Goal: Task Accomplishment & Management: Manage account settings

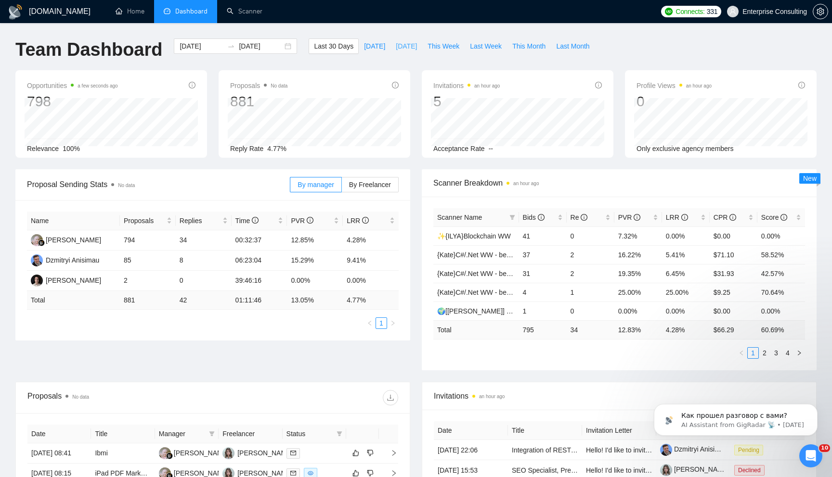
click at [396, 45] on span "Yesterday" at bounding box center [406, 46] width 21 height 11
type input "2025-08-21"
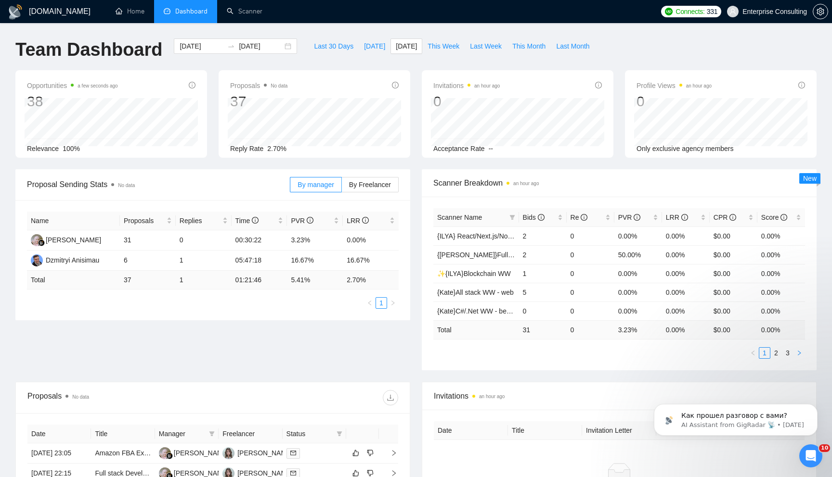
click at [802, 354] on button "button" at bounding box center [799, 353] width 12 height 12
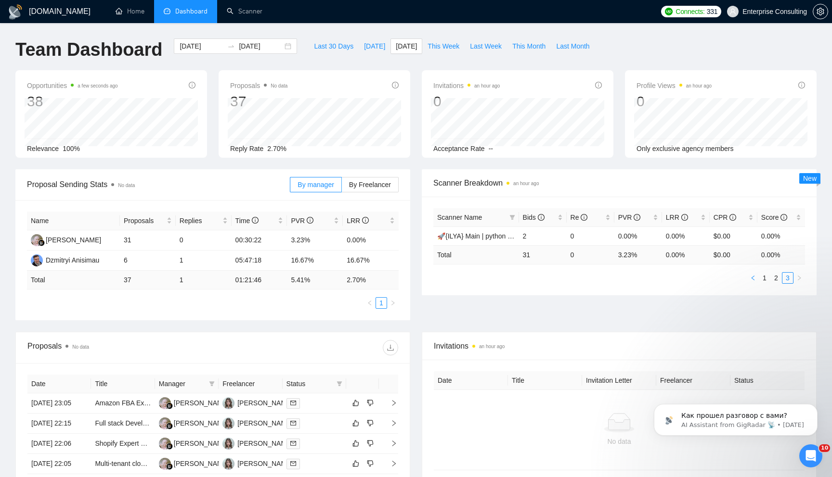
click at [753, 278] on icon "left" at bounding box center [753, 278] width 6 height 6
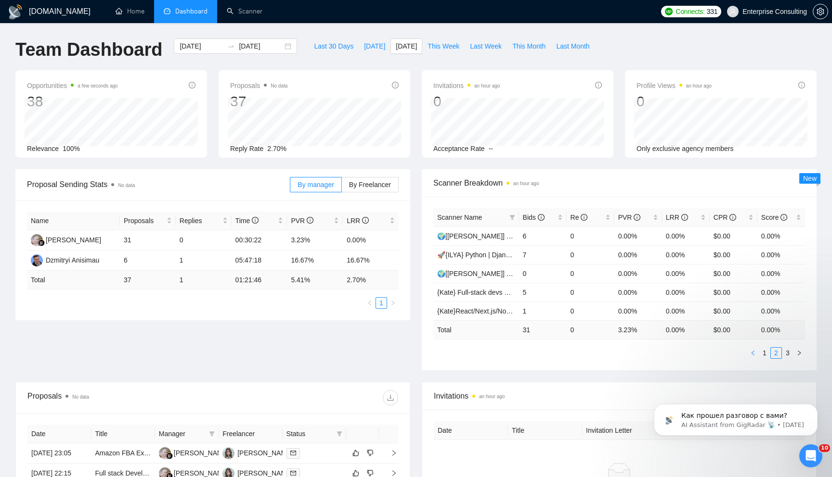
click at [753, 354] on icon "left" at bounding box center [752, 353] width 3 height 5
click at [563, 218] on div "Bids" at bounding box center [543, 217] width 40 height 11
click at [539, 371] on div "Proposal Sending Stats No data By manager By Freelancer Name Proposals Replies …" at bounding box center [416, 275] width 812 height 213
click at [776, 354] on link "2" at bounding box center [775, 353] width 11 height 11
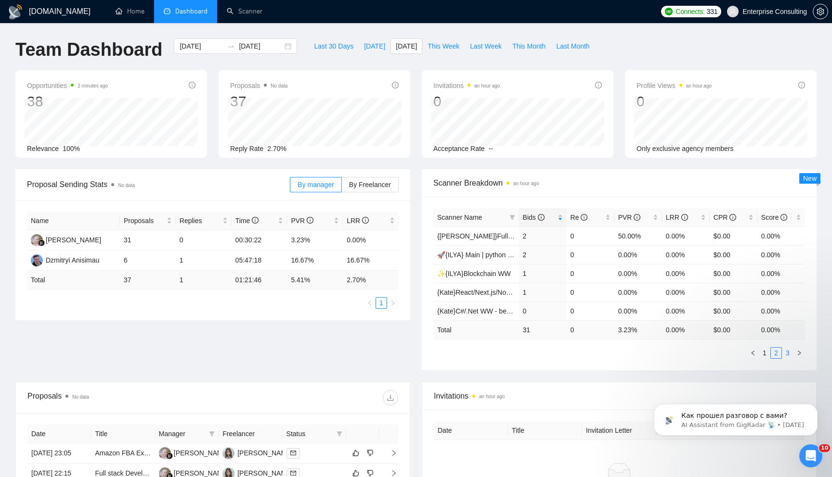
click at [789, 353] on link "3" at bounding box center [787, 353] width 11 height 11
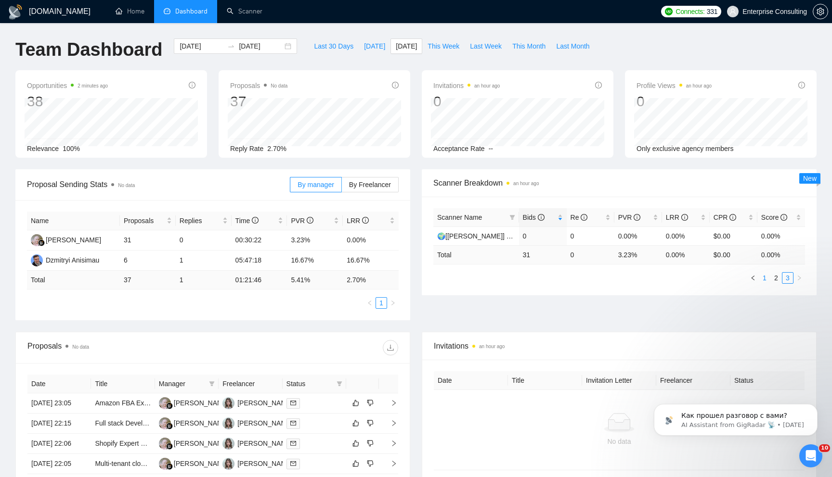
click at [767, 282] on link "1" at bounding box center [764, 278] width 11 height 11
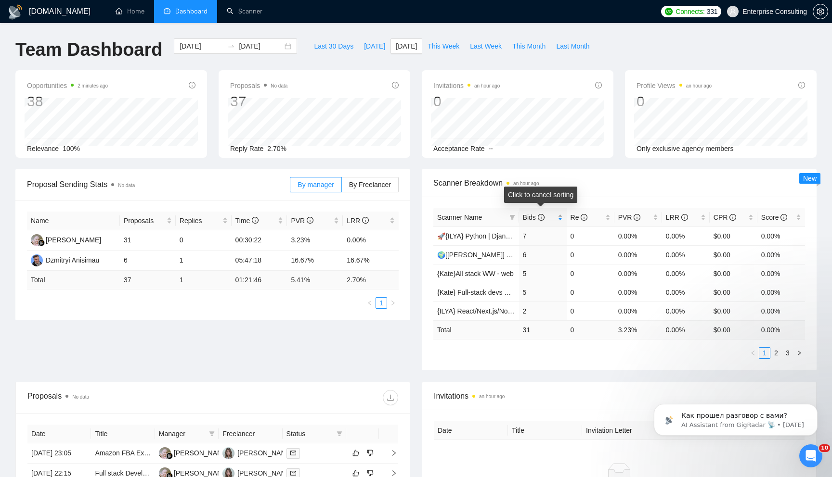
click at [558, 216] on div "Bids" at bounding box center [543, 217] width 40 height 11
click at [559, 223] on div "Bids" at bounding box center [543, 217] width 40 height 11
click at [798, 353] on icon "right" at bounding box center [799, 353] width 6 height 6
click at [801, 356] on icon "right" at bounding box center [799, 353] width 6 height 6
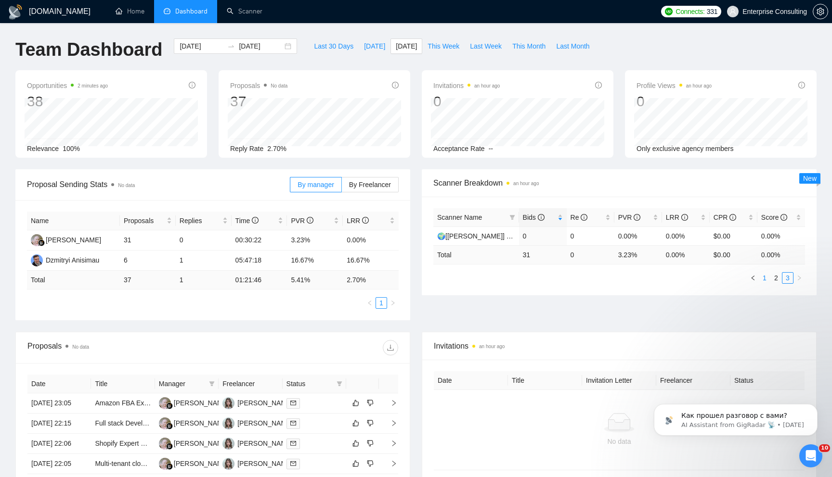
click at [760, 283] on li "1" at bounding box center [764, 278] width 12 height 12
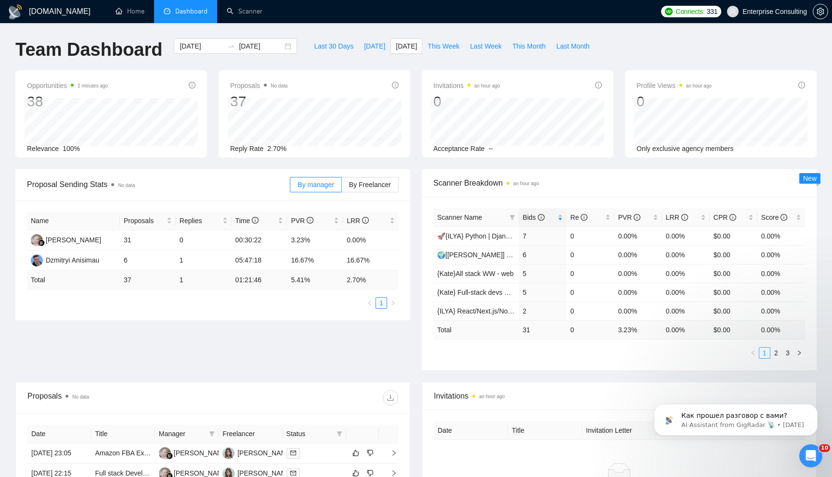
click at [760, 350] on link "1" at bounding box center [764, 353] width 11 height 11
click at [777, 350] on link "2" at bounding box center [775, 353] width 11 height 11
click at [792, 355] on link "3" at bounding box center [787, 353] width 11 height 11
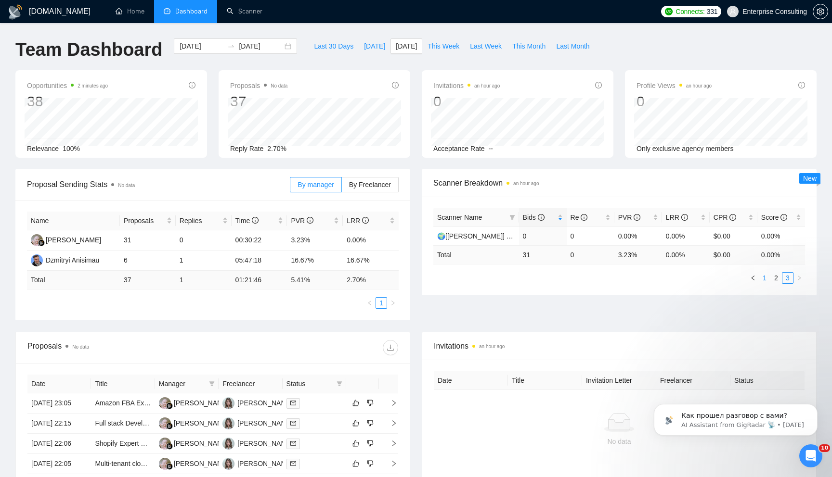
click at [767, 277] on link "1" at bounding box center [764, 278] width 11 height 11
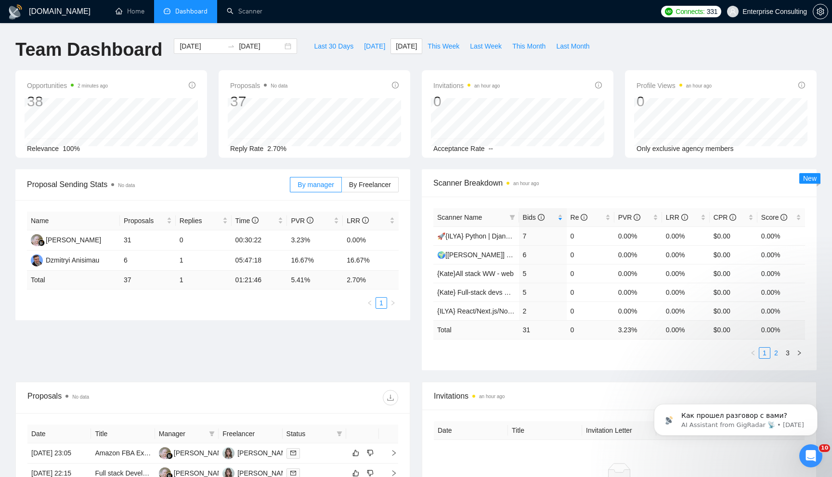
click at [774, 357] on link "2" at bounding box center [775, 353] width 11 height 11
click at [784, 355] on link "3" at bounding box center [787, 353] width 11 height 11
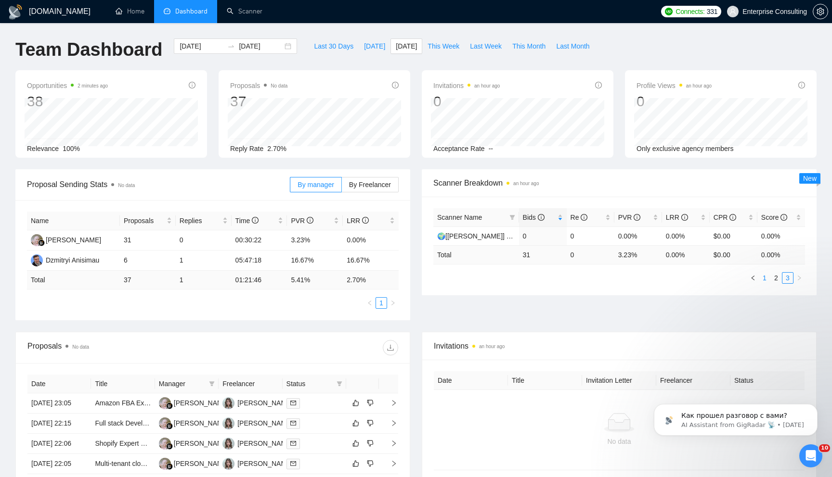
click at [765, 278] on link "1" at bounding box center [764, 278] width 11 height 11
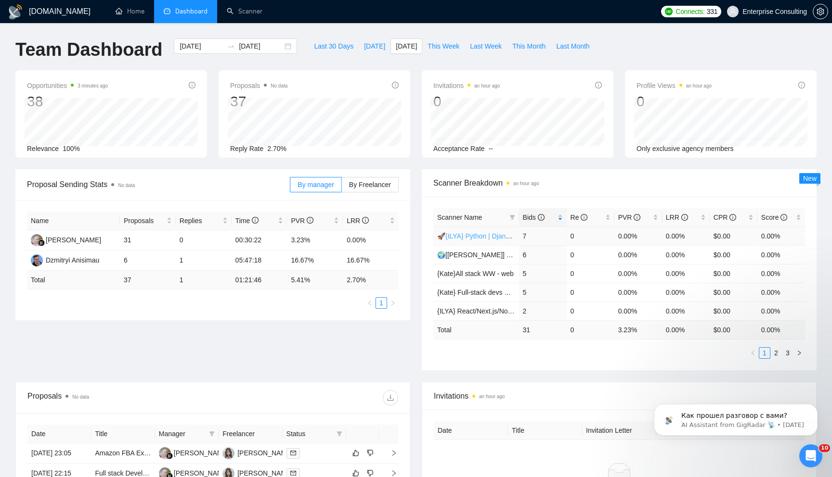
click at [489, 234] on link "🚀{ILYA} Python | Django | AI /" at bounding box center [482, 236] width 91 height 8
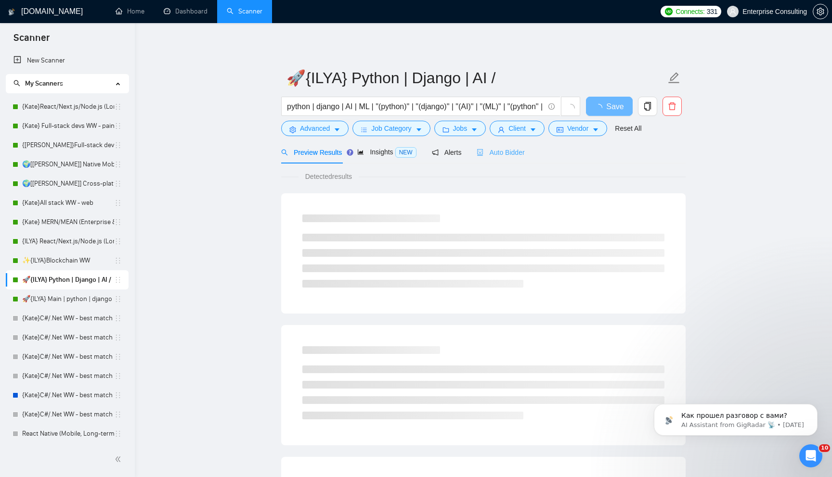
click at [506, 146] on div "Auto Bidder" at bounding box center [500, 152] width 48 height 23
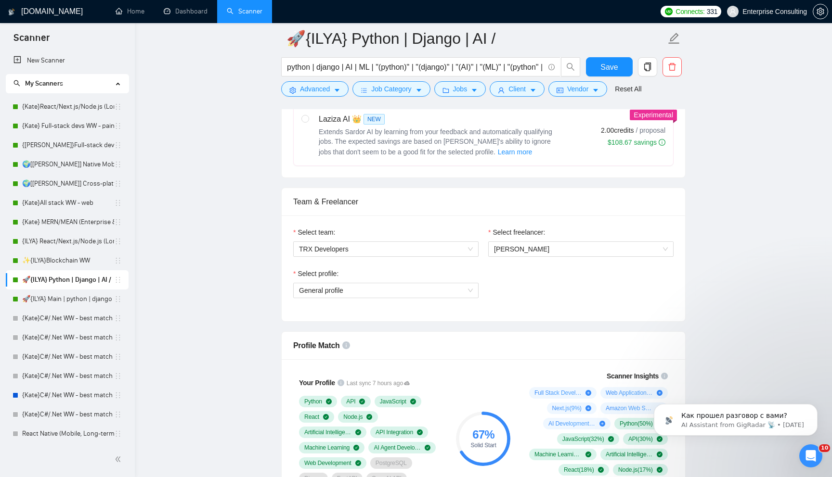
scroll to position [411, 0]
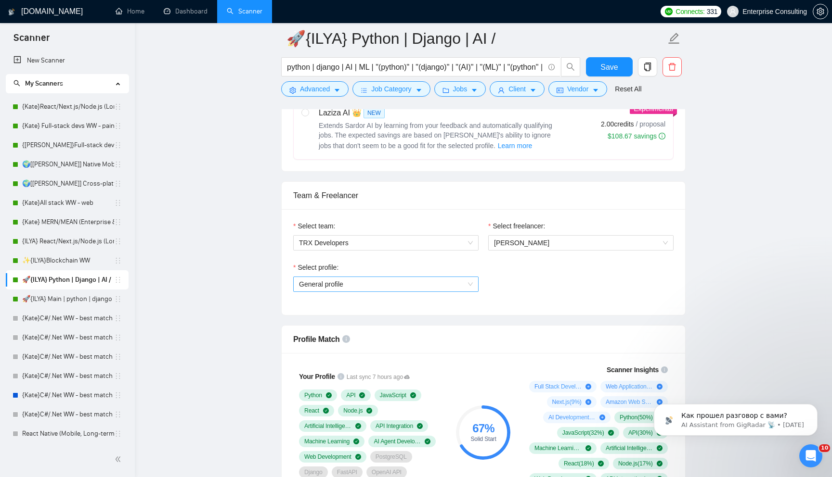
click at [434, 279] on span "General profile" at bounding box center [386, 284] width 174 height 14
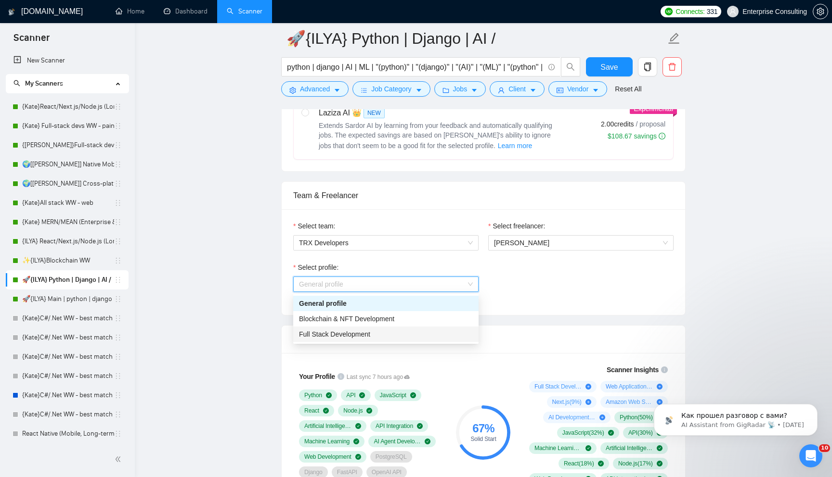
click at [401, 347] on div "Profile Match" at bounding box center [483, 339] width 380 height 27
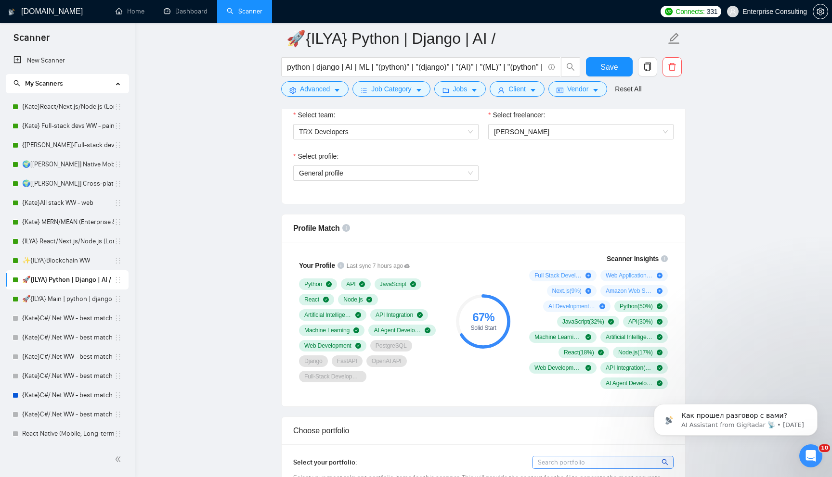
scroll to position [524, 0]
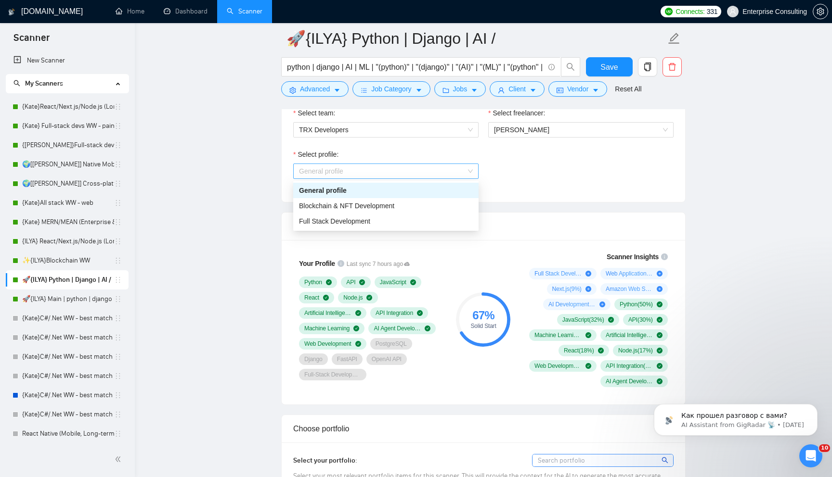
click at [377, 173] on span "General profile" at bounding box center [386, 171] width 174 height 14
click at [357, 222] on span "Full Stack Development" at bounding box center [334, 222] width 71 height 8
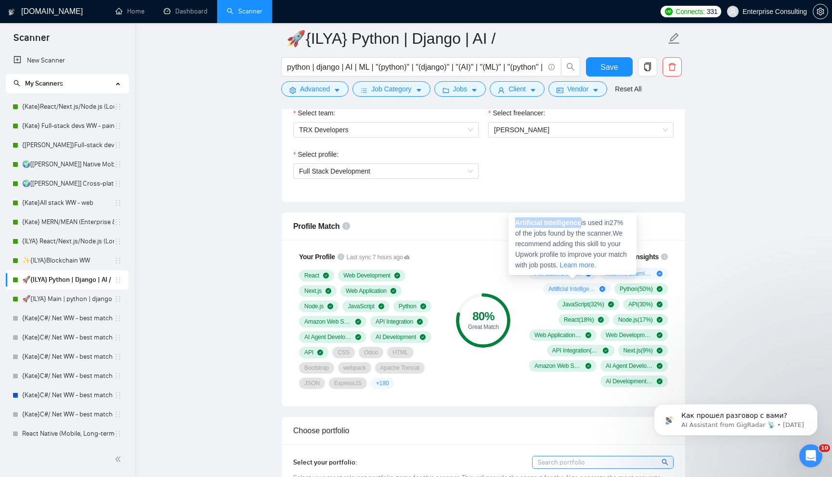
drag, startPoint x: 516, startPoint y: 224, endPoint x: 584, endPoint y: 224, distance: 67.4
click at [584, 224] on span "Artificial Intelligence is used in 27 % of the jobs found by the scanner. We re…" at bounding box center [571, 244] width 112 height 50
copy strong "Artificial Intelligence"
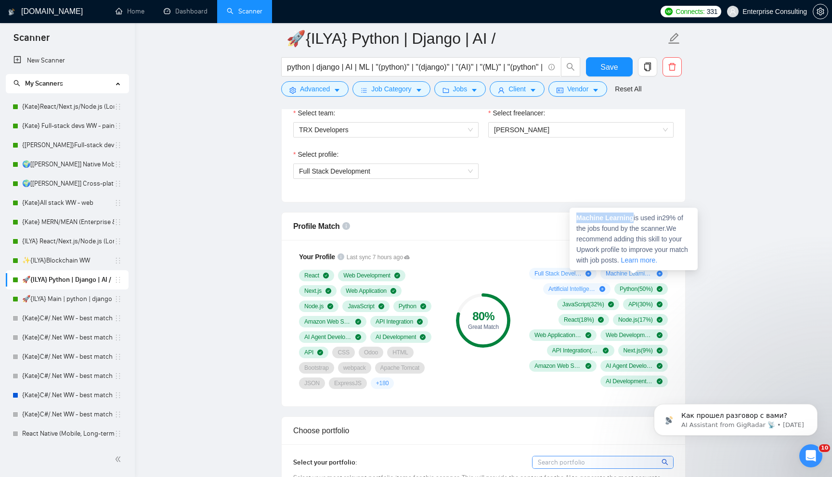
drag, startPoint x: 578, startPoint y: 218, endPoint x: 635, endPoint y: 218, distance: 57.3
click at [635, 218] on span "Machine Learning is used in 29 % of the jobs found by the scanner. We recommend…" at bounding box center [632, 239] width 112 height 50
copy strong "Machine Learning"
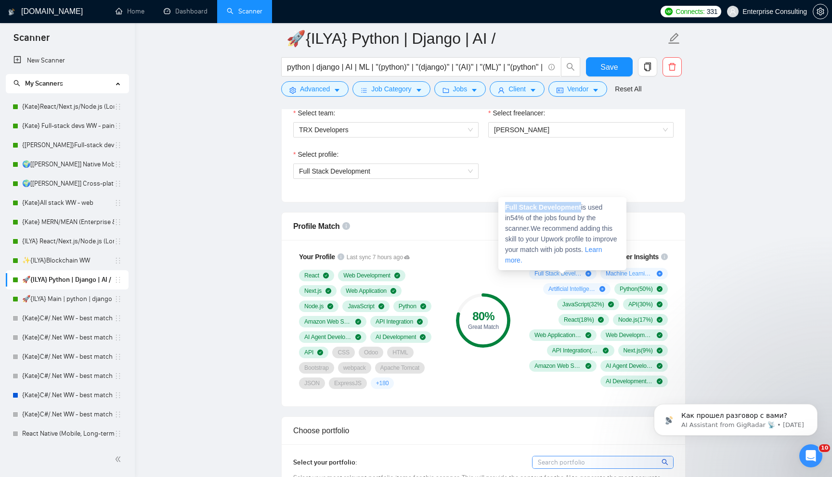
drag, startPoint x: 503, startPoint y: 205, endPoint x: 583, endPoint y: 205, distance: 79.9
click at [583, 205] on div "Full Stack Development is used in 54 % of the jobs found by the scanner. We rec…" at bounding box center [562, 233] width 128 height 73
copy strong "Full Stack Development"
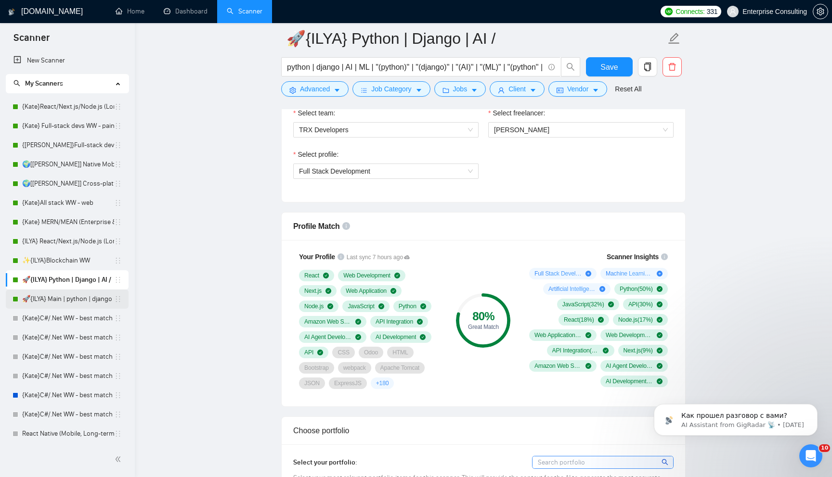
click at [59, 299] on link "🚀{ILYA} Main | python | django | AI (+less than 30 h)" at bounding box center [68, 299] width 92 height 19
click at [605, 70] on span "Save" at bounding box center [608, 67] width 17 height 12
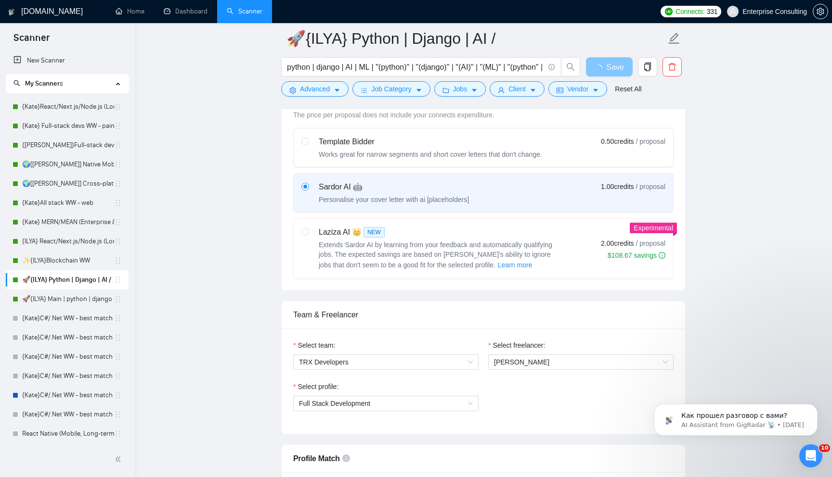
scroll to position [246, 0]
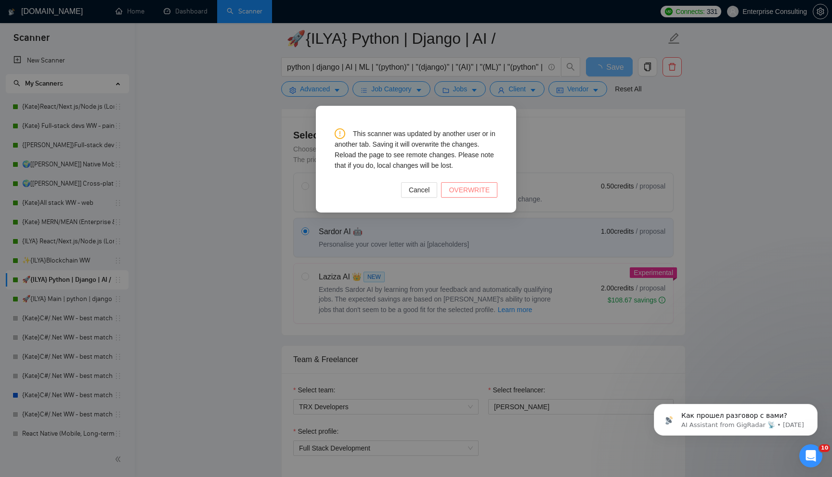
click at [457, 189] on span "OVERWRITE" at bounding box center [469, 190] width 41 height 11
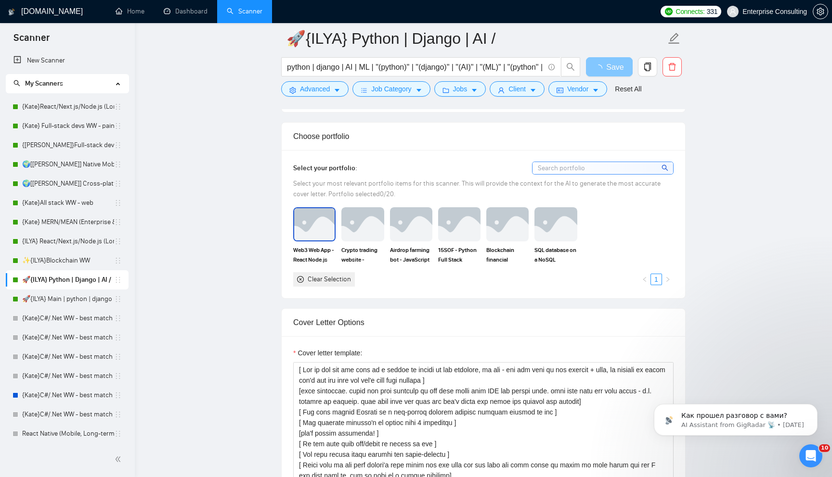
scroll to position [820, 0]
click at [310, 226] on img at bounding box center [314, 223] width 40 height 32
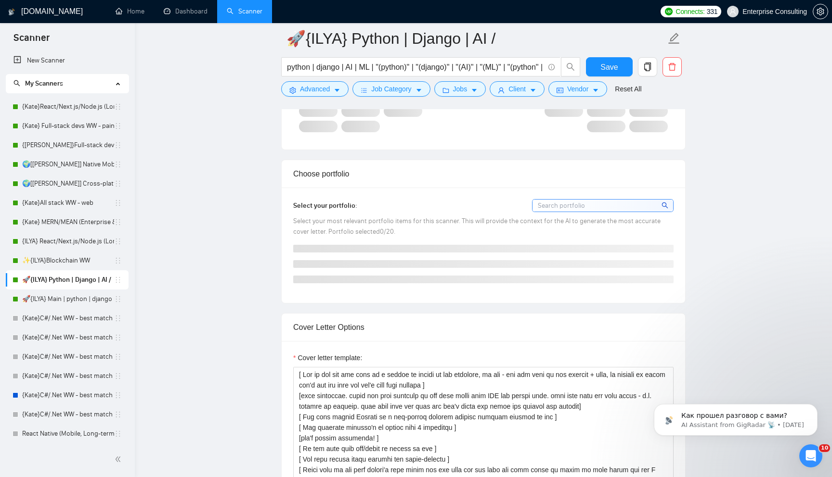
scroll to position [764, 0]
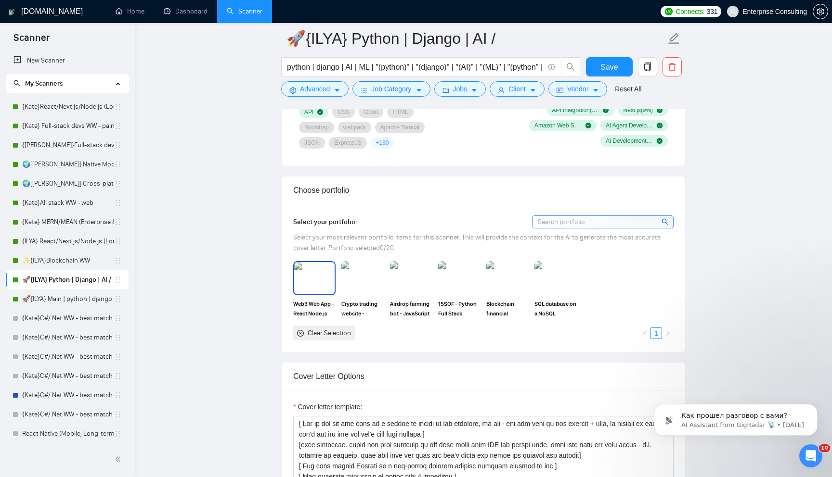
click at [308, 282] on img at bounding box center [314, 278] width 40 height 32
click at [361, 281] on img at bounding box center [362, 278] width 40 height 32
click at [415, 281] on img at bounding box center [411, 278] width 42 height 34
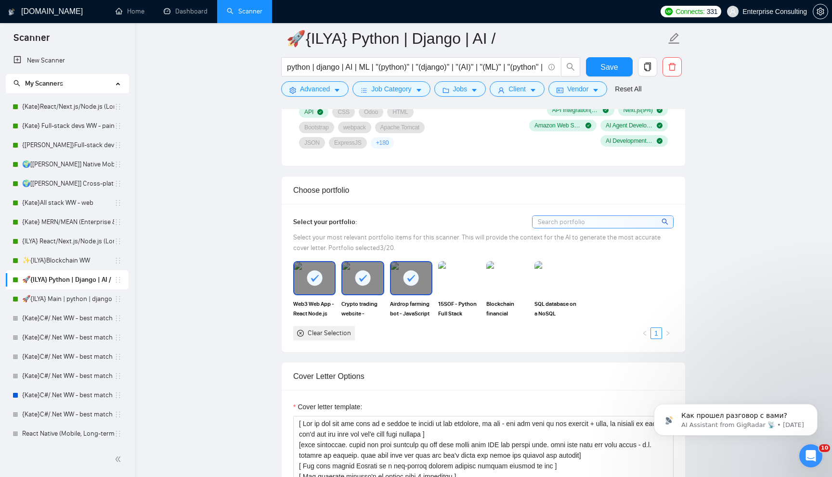
click at [439, 281] on img at bounding box center [459, 278] width 42 height 34
click at [501, 278] on img at bounding box center [507, 278] width 40 height 32
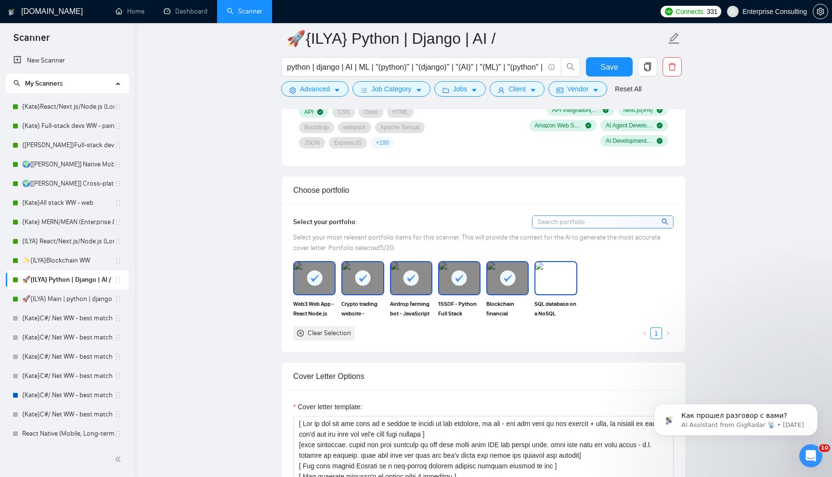
click at [553, 277] on img at bounding box center [555, 278] width 40 height 32
click at [610, 60] on button "Save" at bounding box center [609, 66] width 47 height 19
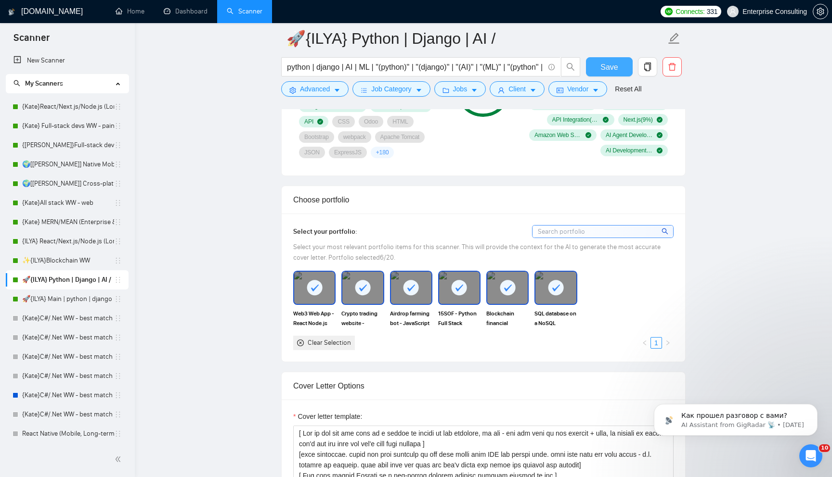
scroll to position [757, 0]
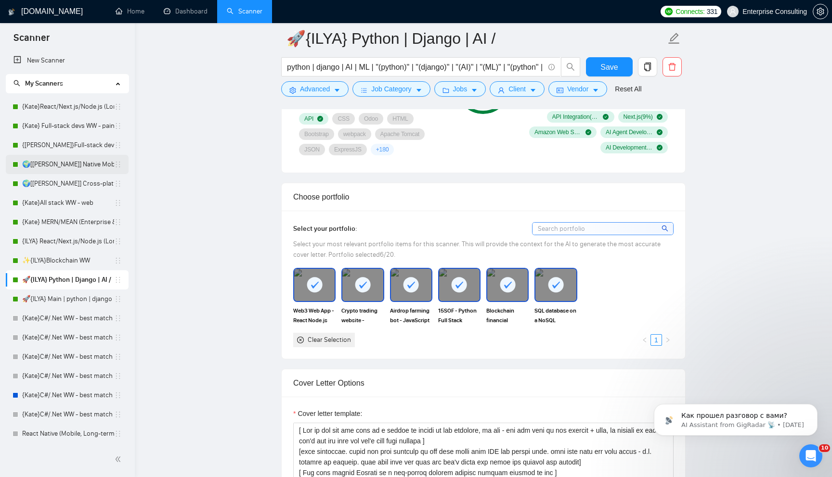
click at [60, 169] on link "🌍[[PERSON_NAME]] Native Mobile WW" at bounding box center [68, 164] width 92 height 19
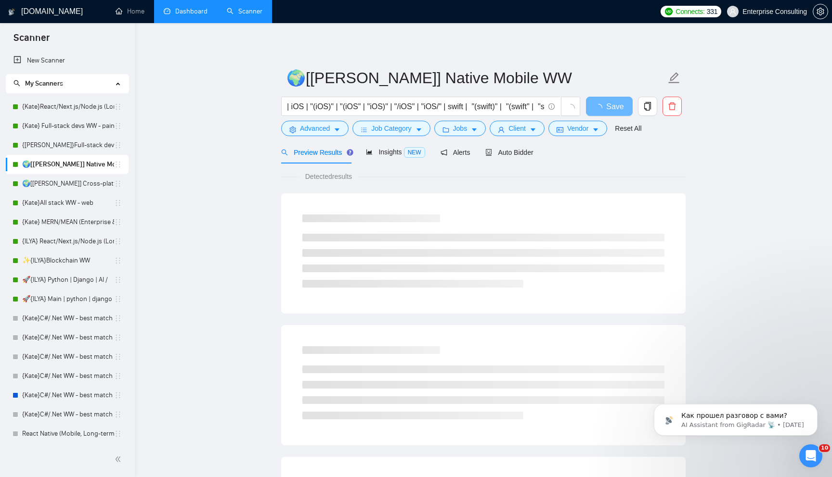
click at [187, 15] on link "Dashboard" at bounding box center [186, 11] width 44 height 8
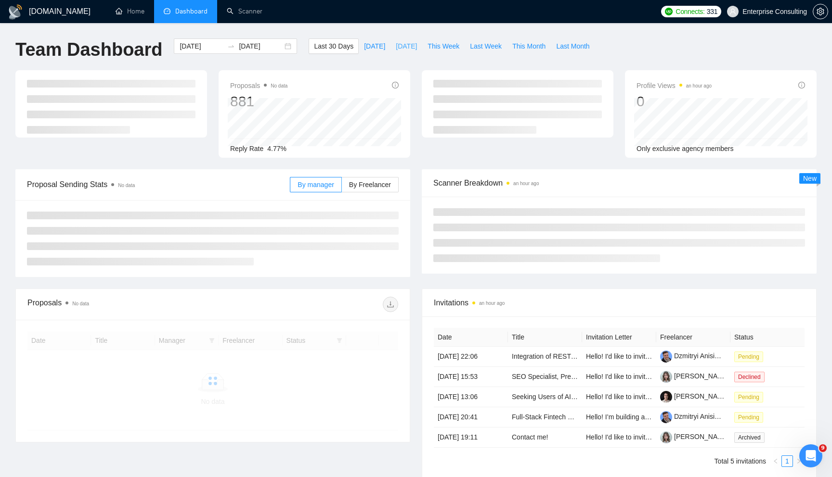
click at [407, 49] on span "Yesterday" at bounding box center [406, 46] width 21 height 11
type input "2025-08-21"
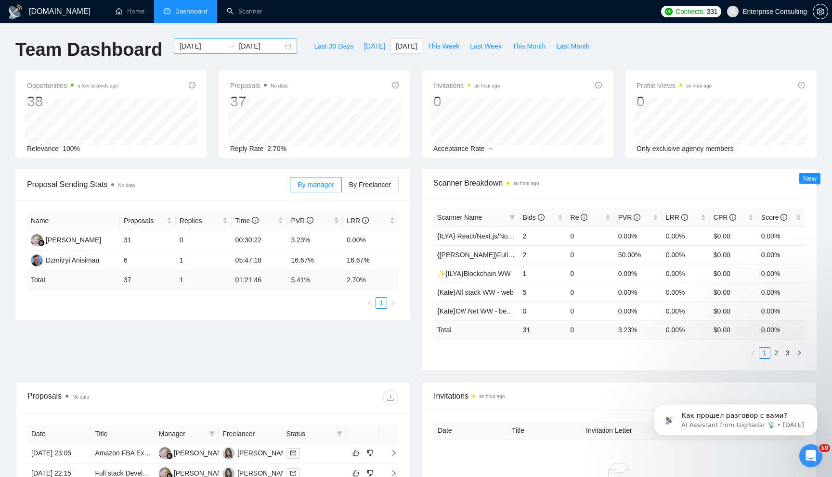
click at [281, 48] on div "2025-08-21 2025-08-21" at bounding box center [235, 46] width 123 height 15
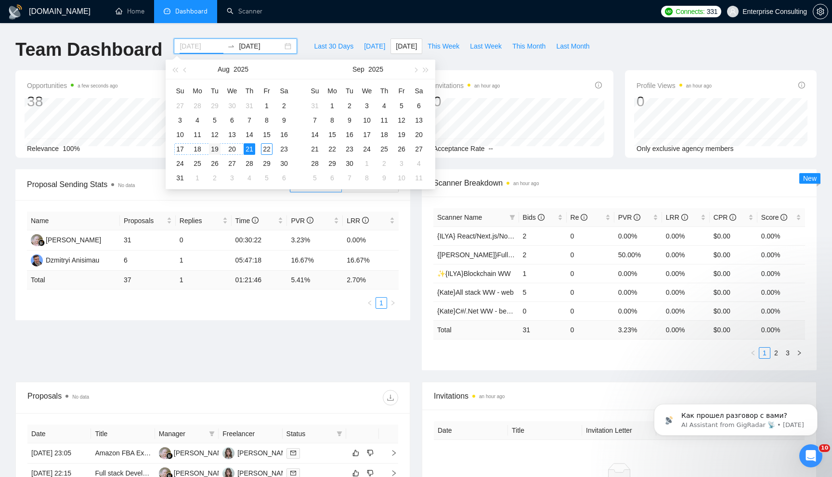
type input "2025-08-19"
click at [216, 148] on div "19" at bounding box center [215, 149] width 12 height 12
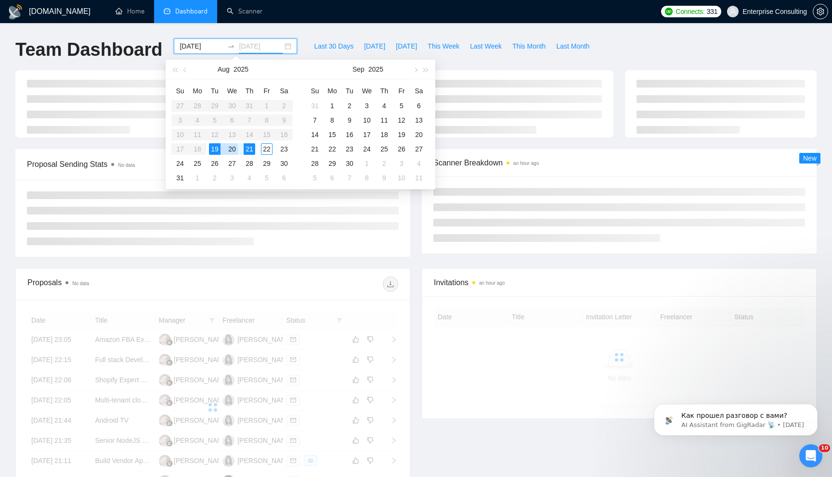
type input "2025-08-21"
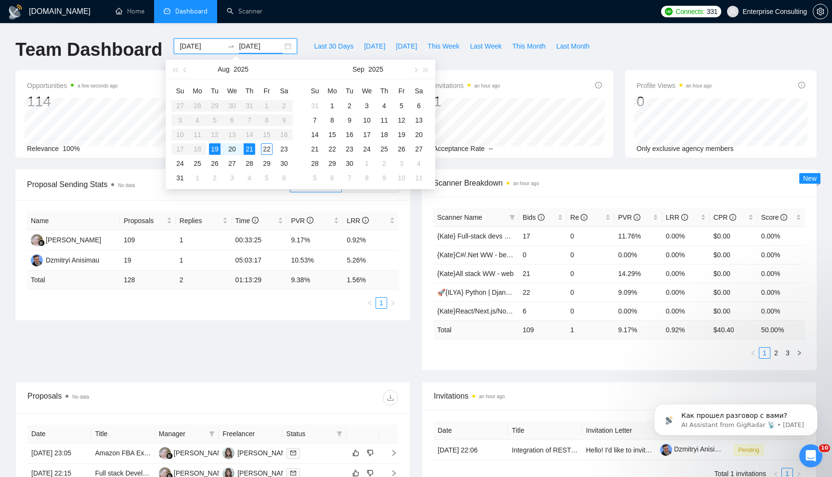
click at [327, 364] on div "Proposal Sending Stats No data By manager By Freelancer Name Proposals Replies …" at bounding box center [416, 275] width 812 height 213
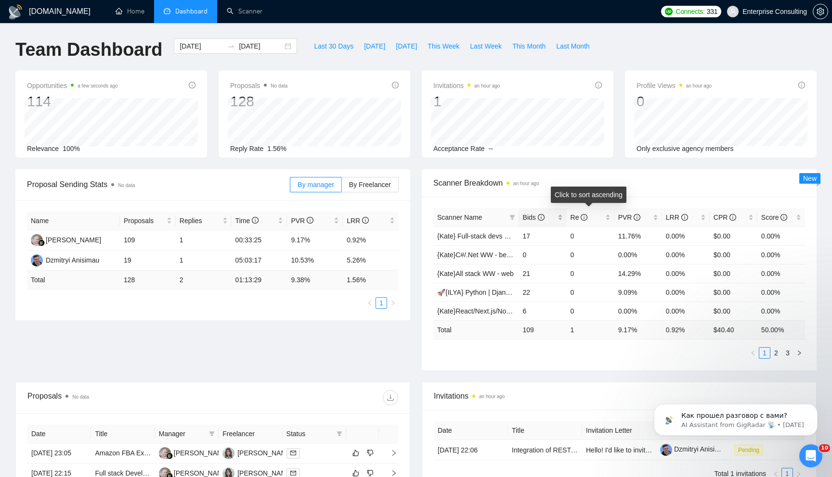
click at [561, 214] on div "Bids" at bounding box center [543, 217] width 40 height 11
click at [798, 353] on icon "right" at bounding box center [799, 353] width 6 height 6
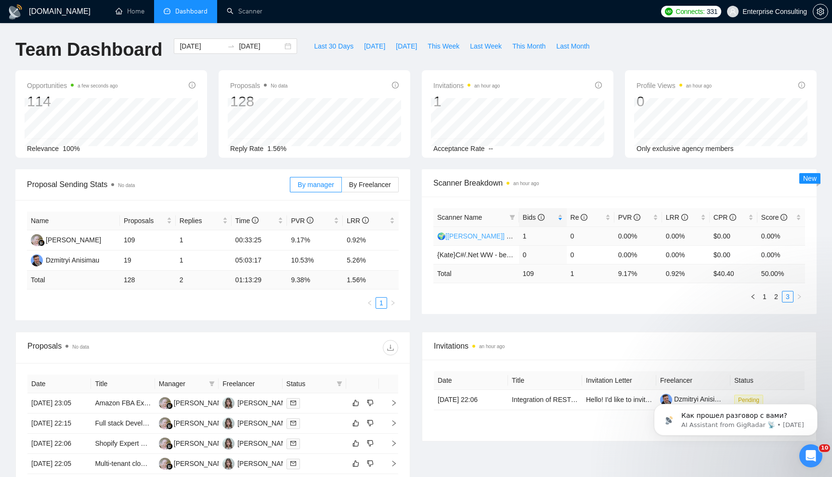
click at [477, 233] on link "🌍[[PERSON_NAME]] Cross-platform Mobile WW" at bounding box center [512, 236] width 150 height 8
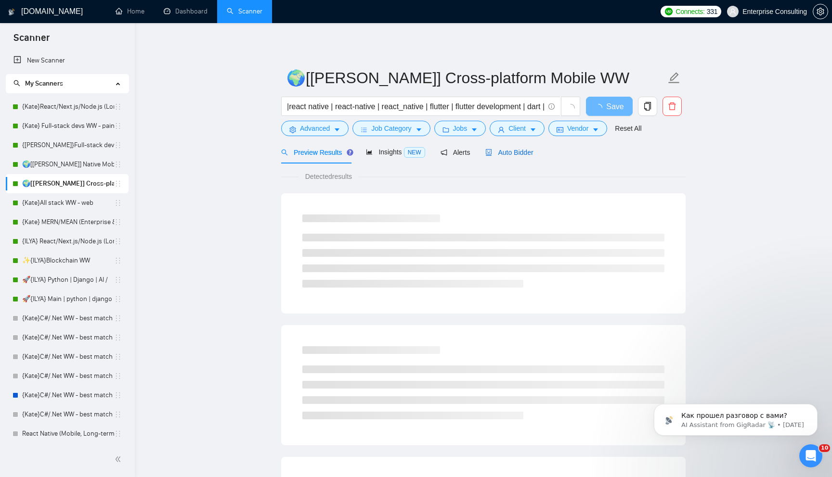
click at [513, 157] on div "Auto Bidder" at bounding box center [509, 152] width 48 height 11
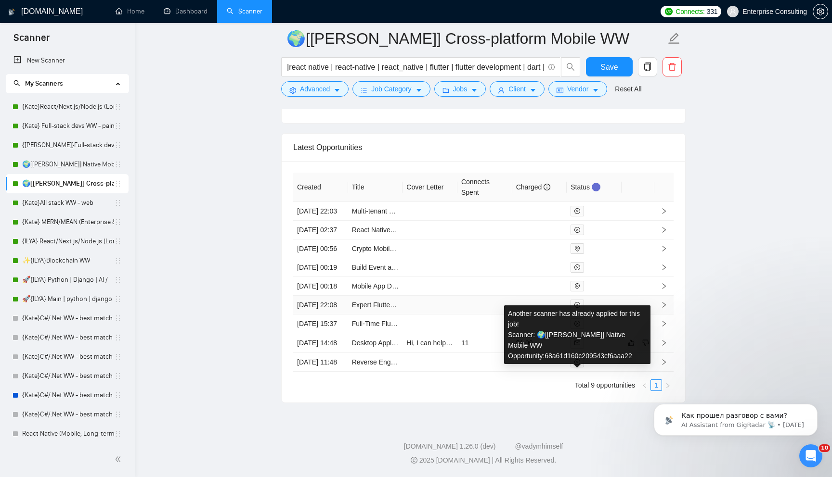
scroll to position [2487, 0]
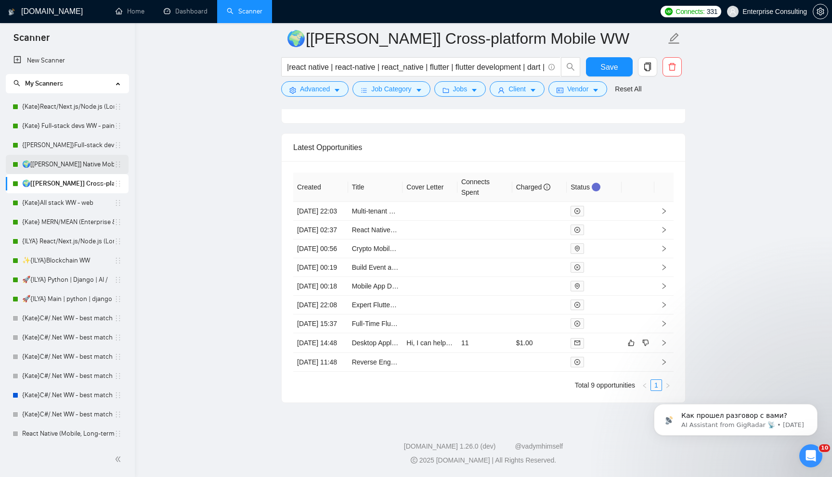
click at [59, 162] on link "🌍[[PERSON_NAME]] Native Mobile WW" at bounding box center [68, 164] width 92 height 19
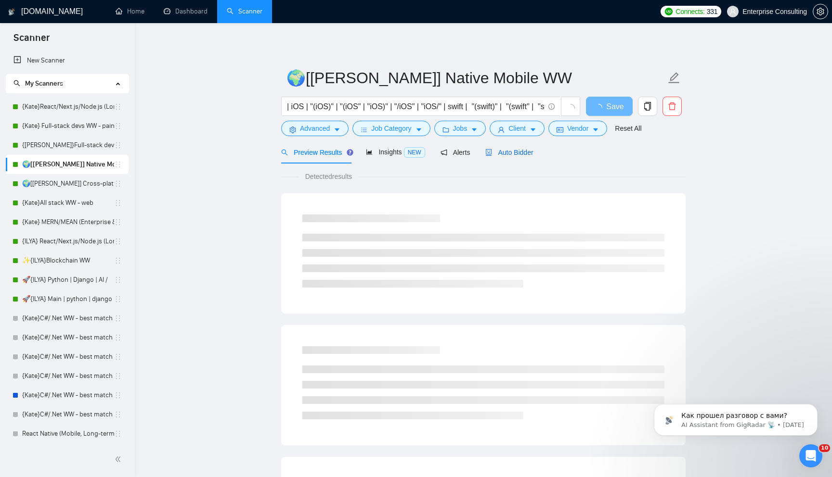
click at [525, 153] on span "Auto Bidder" at bounding box center [509, 153] width 48 height 8
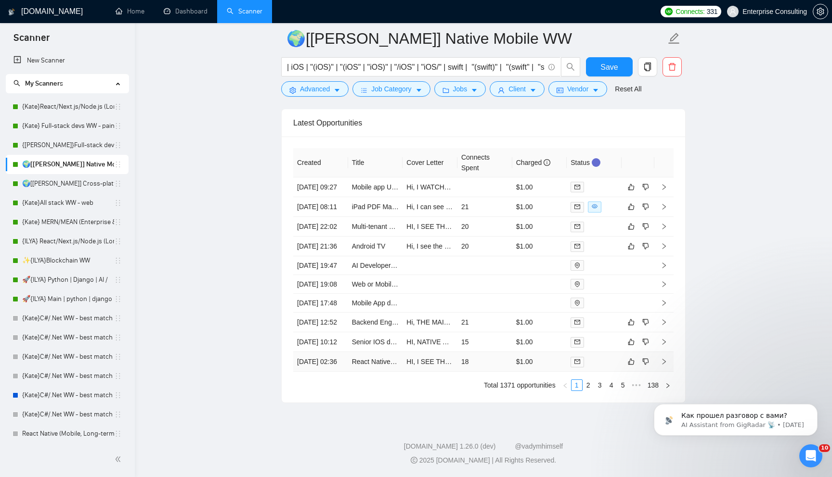
scroll to position [2454, 0]
click at [478, 178] on td at bounding box center [484, 188] width 55 height 20
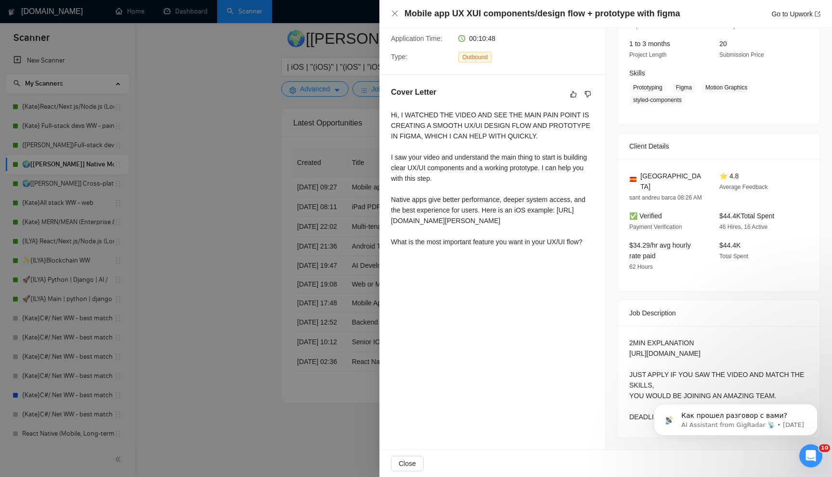
scroll to position [139, 0]
click at [311, 243] on div at bounding box center [416, 238] width 832 height 477
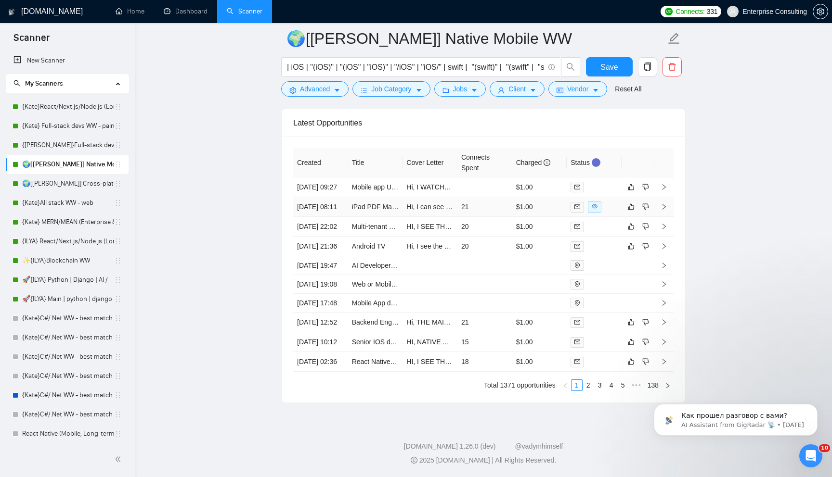
click at [475, 210] on td "21" at bounding box center [484, 207] width 55 height 20
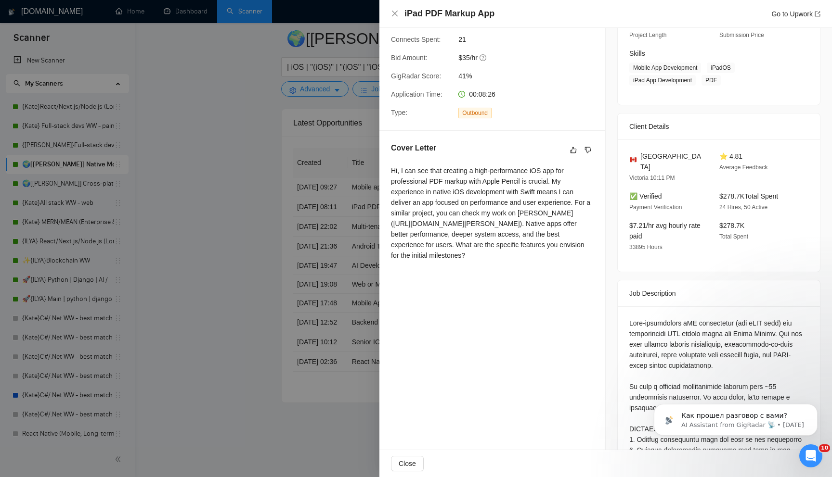
click at [297, 275] on div at bounding box center [416, 238] width 832 height 477
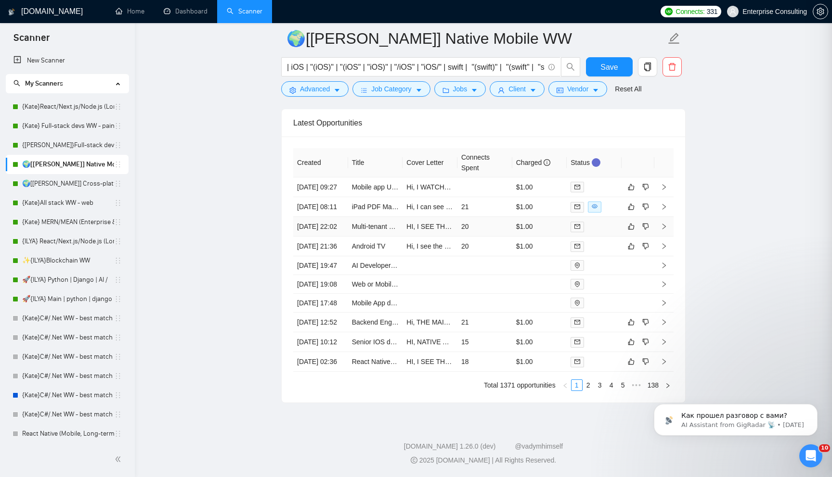
click at [504, 235] on td "20" at bounding box center [484, 227] width 55 height 20
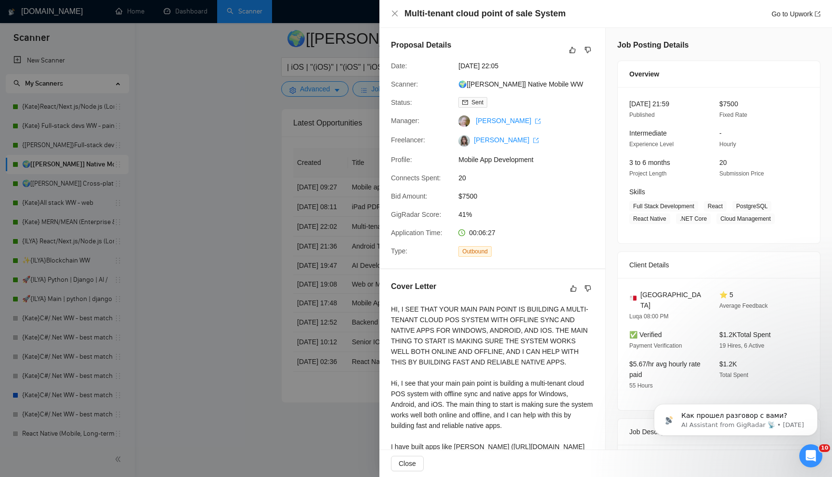
click at [336, 248] on div at bounding box center [416, 238] width 832 height 477
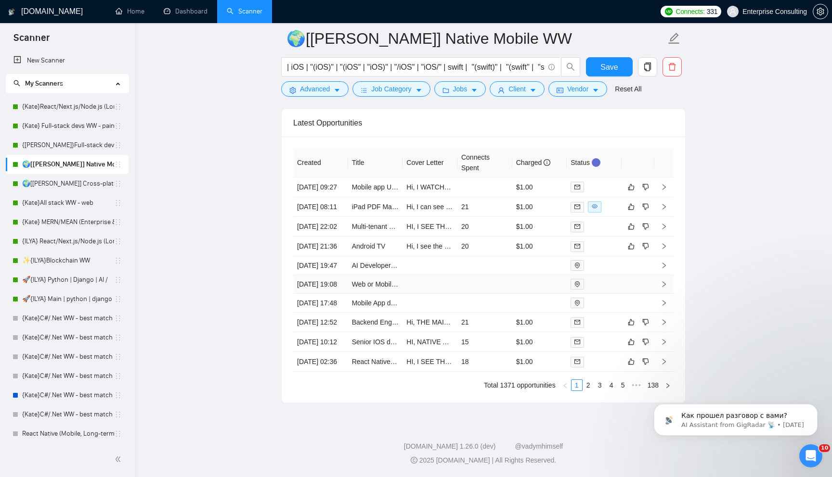
scroll to position [2537, 0]
click at [587, 386] on link "2" at bounding box center [588, 385] width 11 height 11
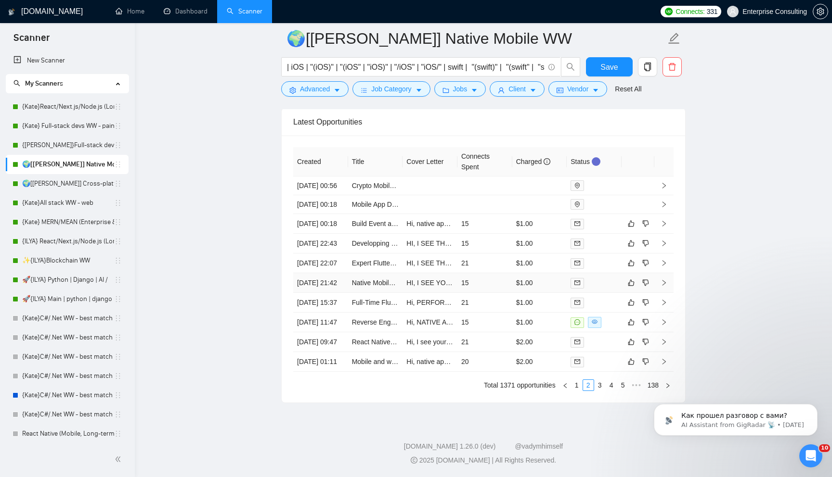
scroll to position [2500, 0]
click at [479, 256] on td "21" at bounding box center [484, 264] width 55 height 20
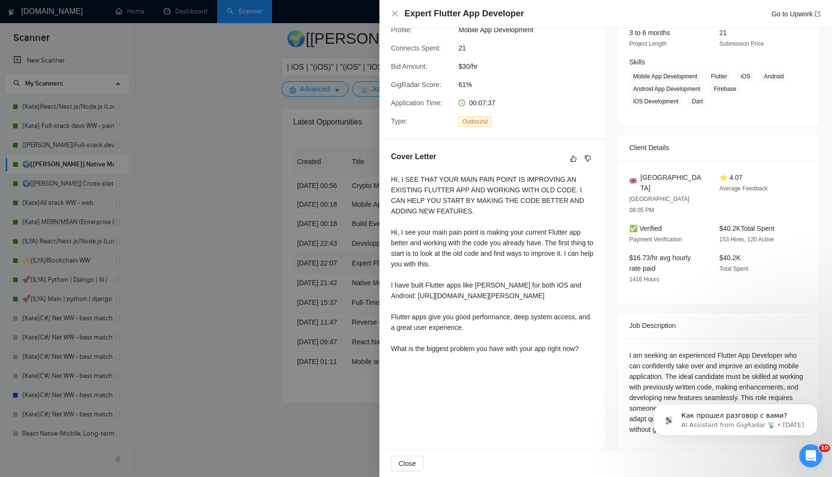
scroll to position [129, 0]
click at [214, 184] on div at bounding box center [416, 238] width 832 height 477
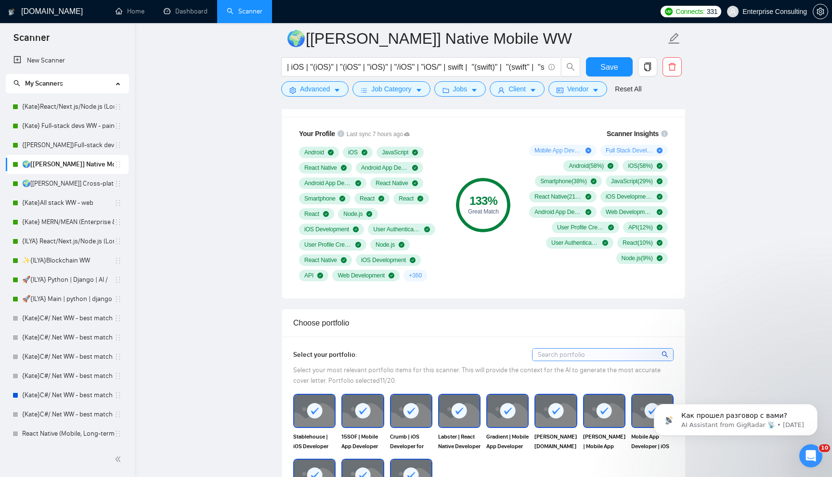
scroll to position [644, 0]
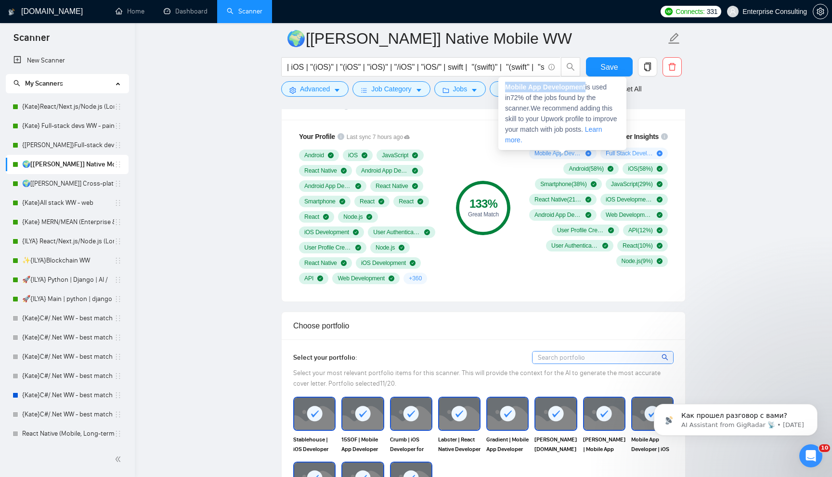
drag, startPoint x: 505, startPoint y: 87, endPoint x: 588, endPoint y: 86, distance: 82.3
click at [588, 86] on span "Mobile App Development is used in 72 % of the jobs found by the scanner. We rec…" at bounding box center [561, 113] width 112 height 61
copy strong "Mobile App Development"
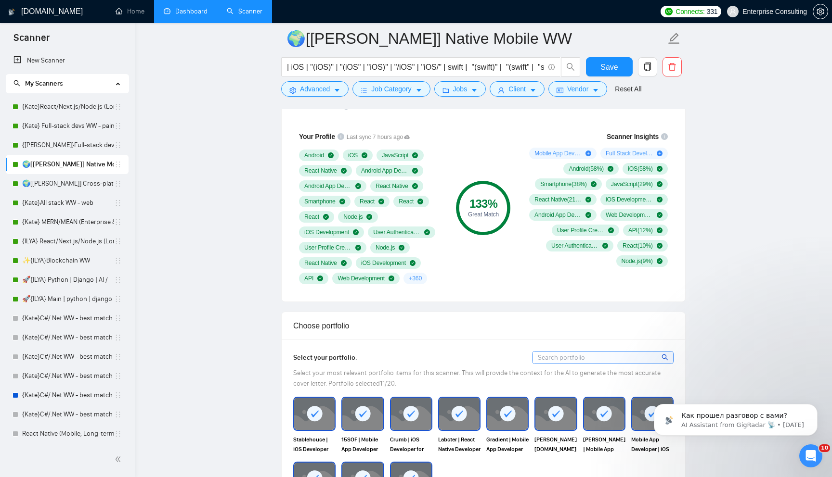
click at [190, 15] on link "Dashboard" at bounding box center [186, 11] width 44 height 8
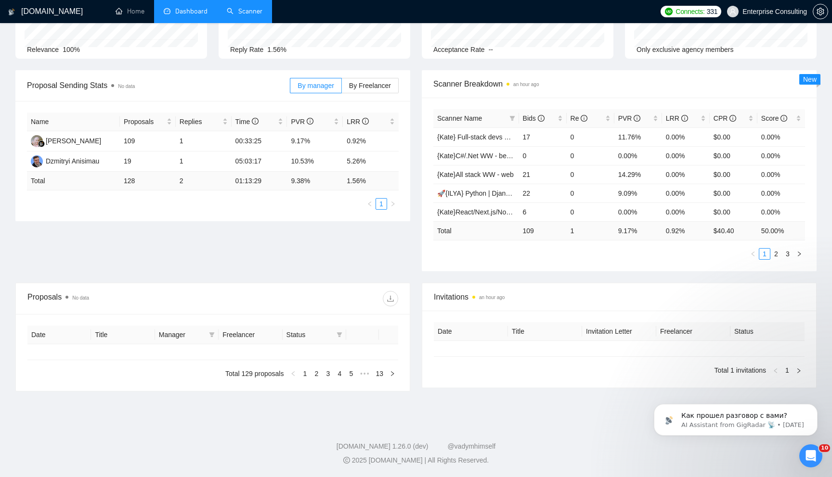
type input "2025-07-23"
type input "2025-08-22"
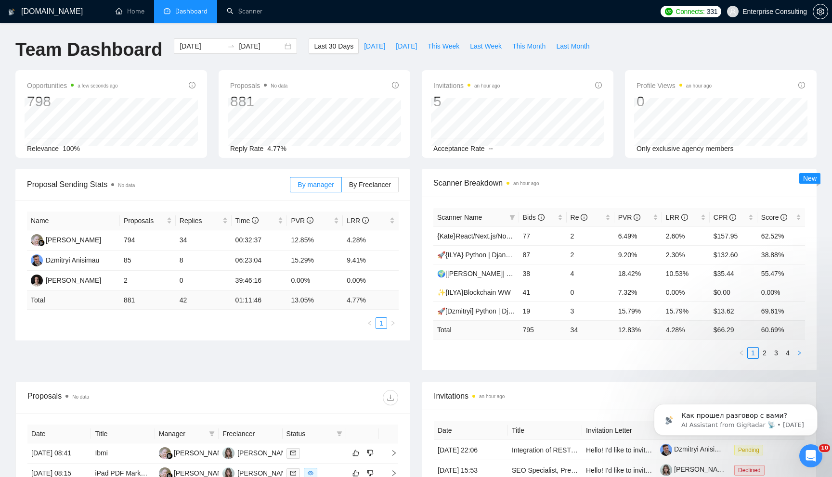
click at [801, 352] on icon "right" at bounding box center [799, 353] width 6 height 6
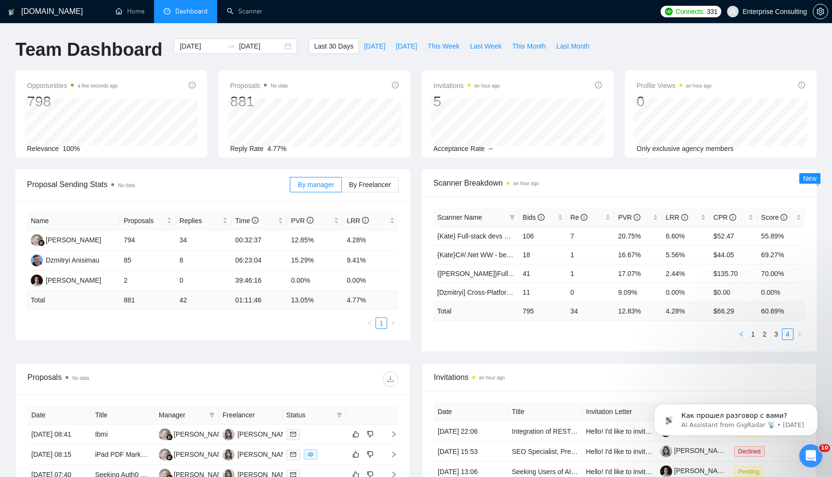
click at [741, 336] on icon "left" at bounding box center [741, 335] width 6 height 6
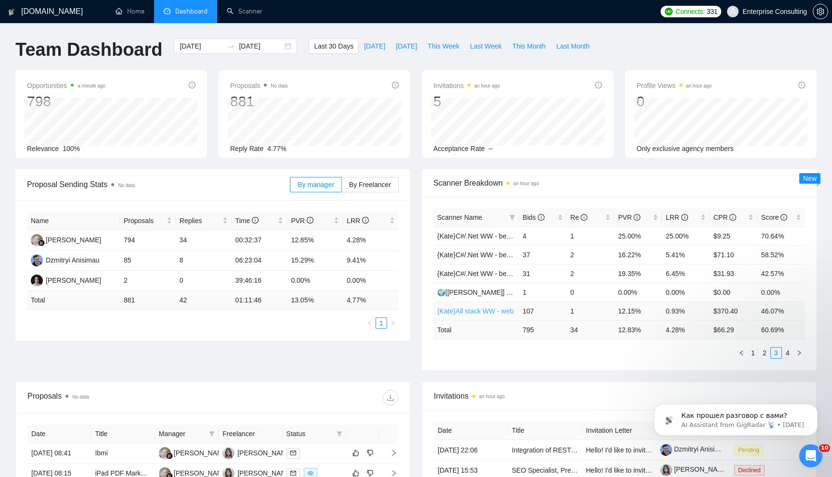
click at [493, 310] on link "{Kate}All stack WW - web" at bounding box center [475, 312] width 77 height 8
click at [560, 222] on div "Bids" at bounding box center [543, 217] width 40 height 11
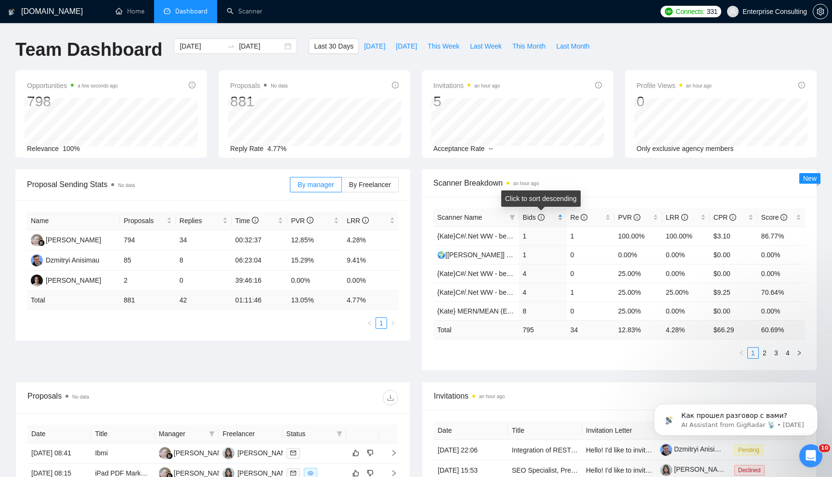
click at [560, 222] on div "Bids" at bounding box center [543, 217] width 40 height 11
click at [487, 237] on link "{Kate}All stack WW - web" at bounding box center [475, 236] width 77 height 8
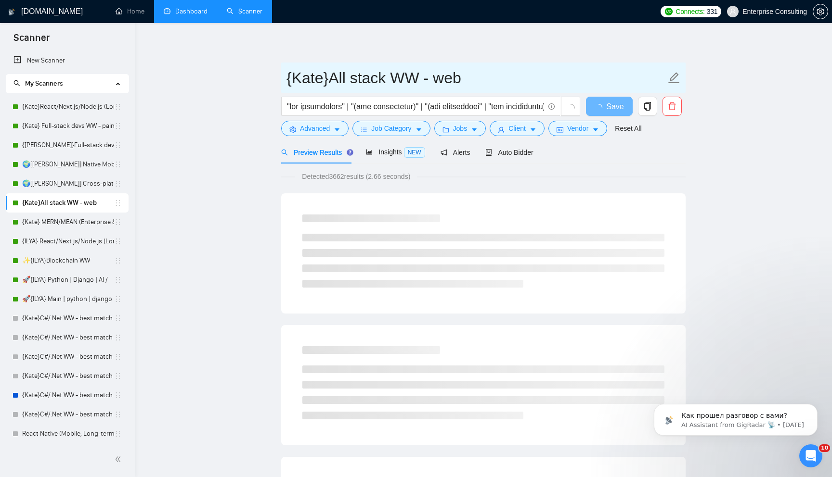
click at [462, 82] on input "{Kate}All stack WW - web" at bounding box center [475, 78] width 379 height 24
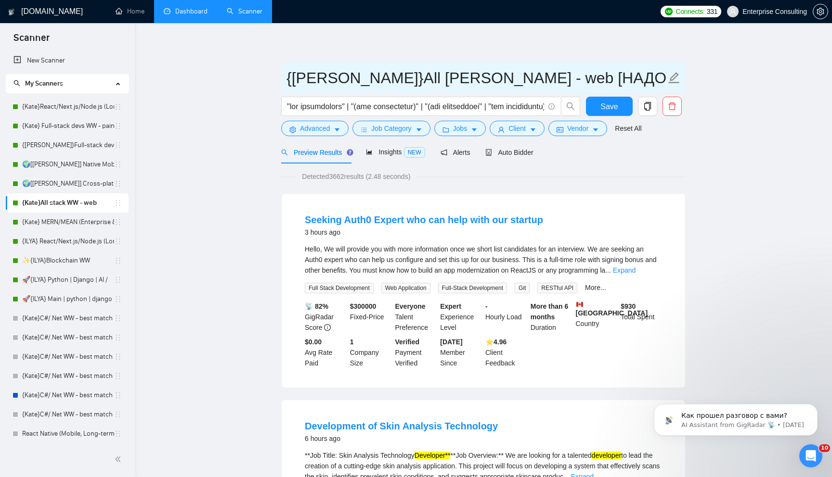
type input "{[PERSON_NAME]}All [PERSON_NAME] - web [НАДО ПЕРЕДЕЛАТЬ]"
click at [611, 106] on span "Save" at bounding box center [608, 107] width 17 height 12
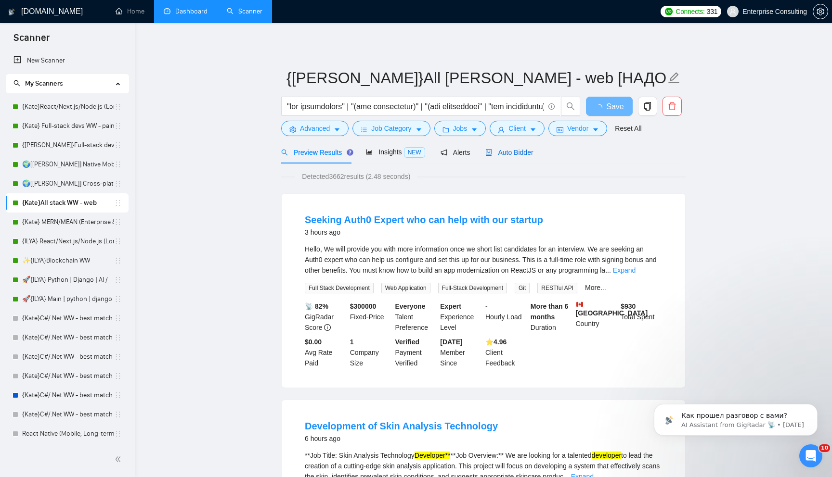
click at [519, 151] on span "Auto Bidder" at bounding box center [509, 153] width 48 height 8
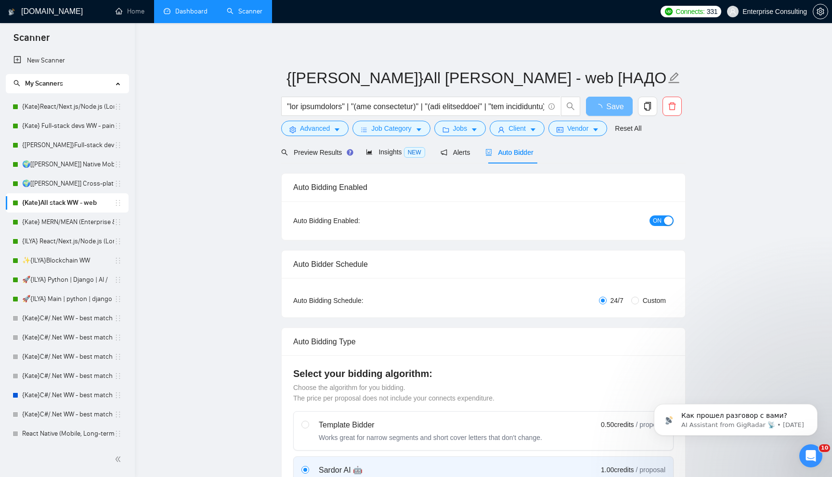
click at [653, 218] on span "ON" at bounding box center [657, 221] width 9 height 11
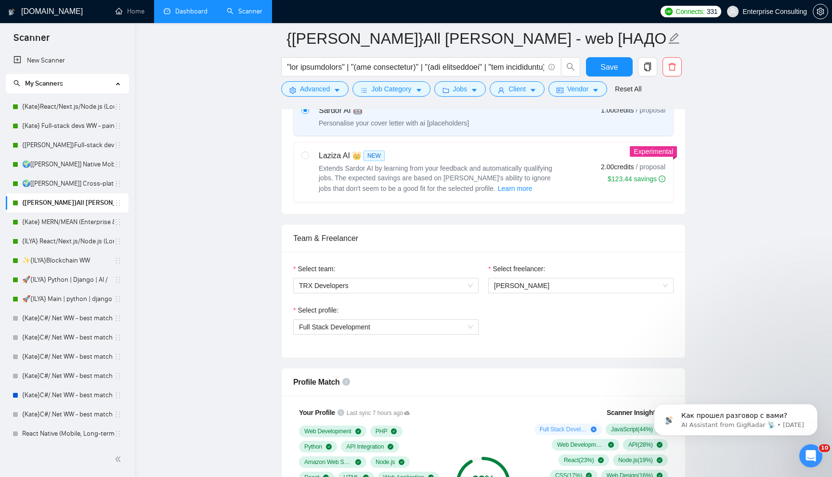
scroll to position [182, 0]
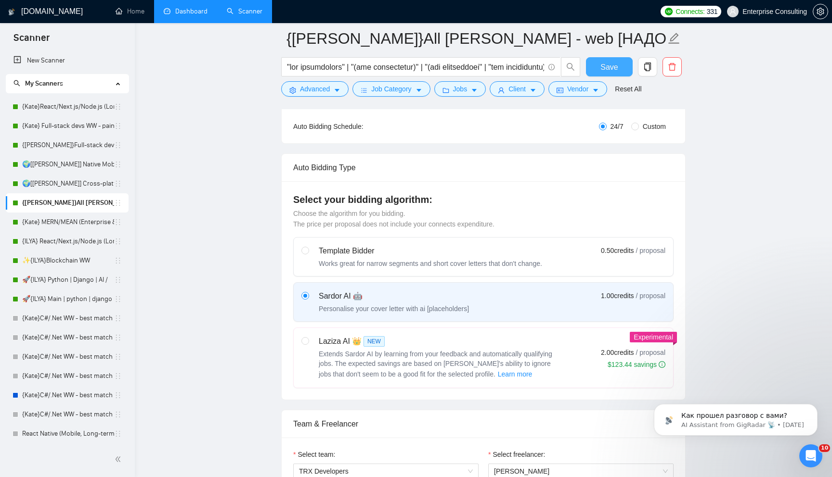
click at [618, 61] on button "Save" at bounding box center [609, 66] width 47 height 19
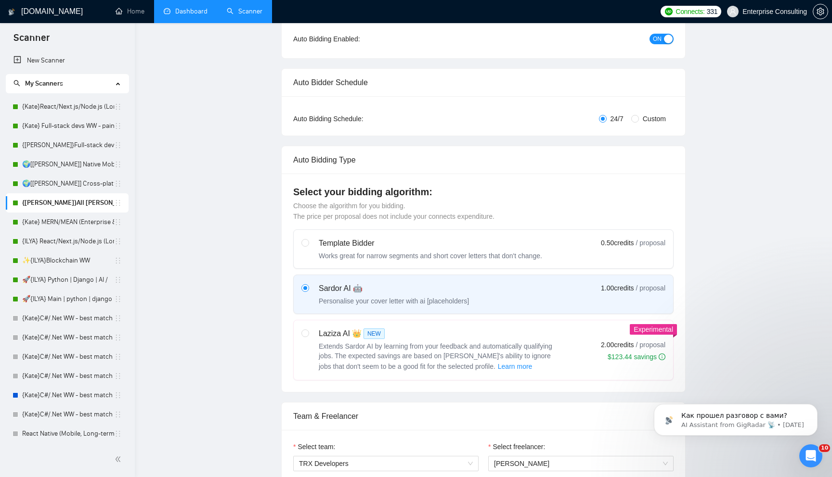
scroll to position [0, 0]
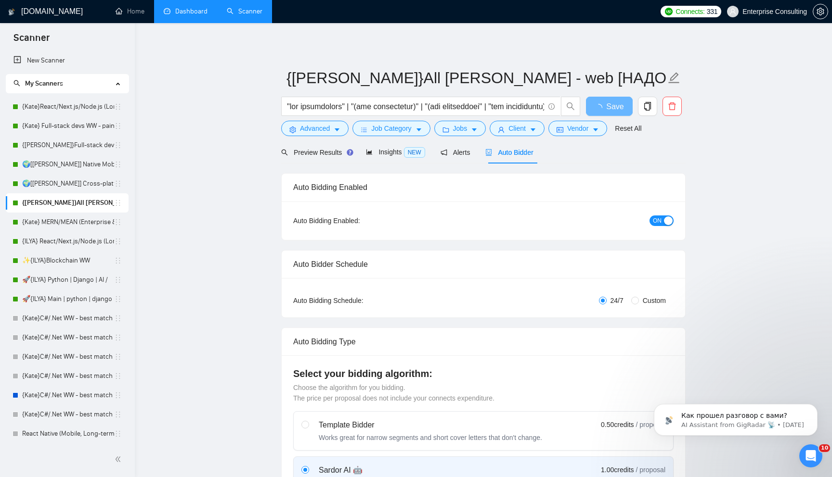
click at [660, 218] on span "ON" at bounding box center [657, 221] width 9 height 11
click at [660, 218] on span "OFF" at bounding box center [664, 221] width 12 height 11
click at [654, 222] on span "ON" at bounding box center [657, 221] width 9 height 11
click at [606, 114] on button "Save" at bounding box center [609, 106] width 47 height 19
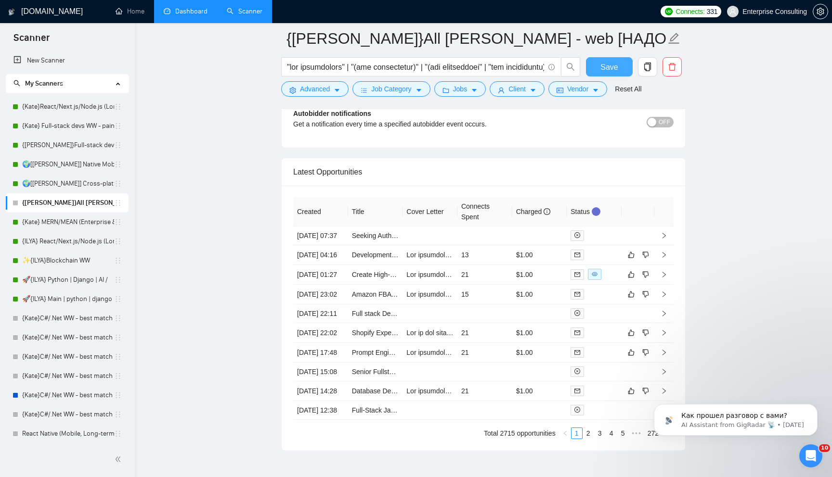
scroll to position [2302, 0]
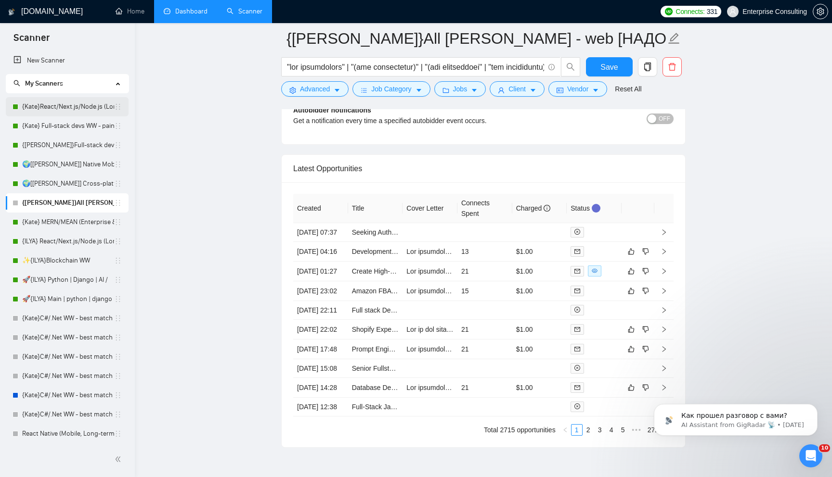
click at [64, 111] on link "{Kate}React/Next.js/Node.js (Long-term, All Niches)" at bounding box center [68, 106] width 92 height 19
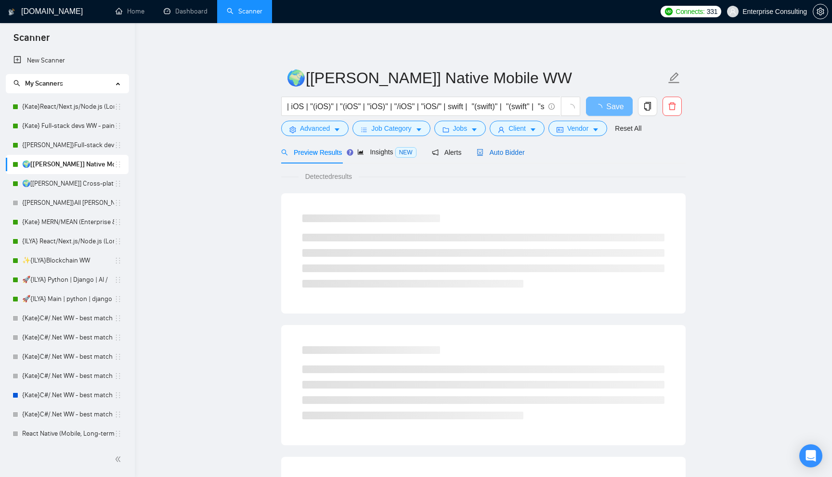
click at [483, 154] on icon "robot" at bounding box center [479, 152] width 7 height 7
